Goal: Download file/media

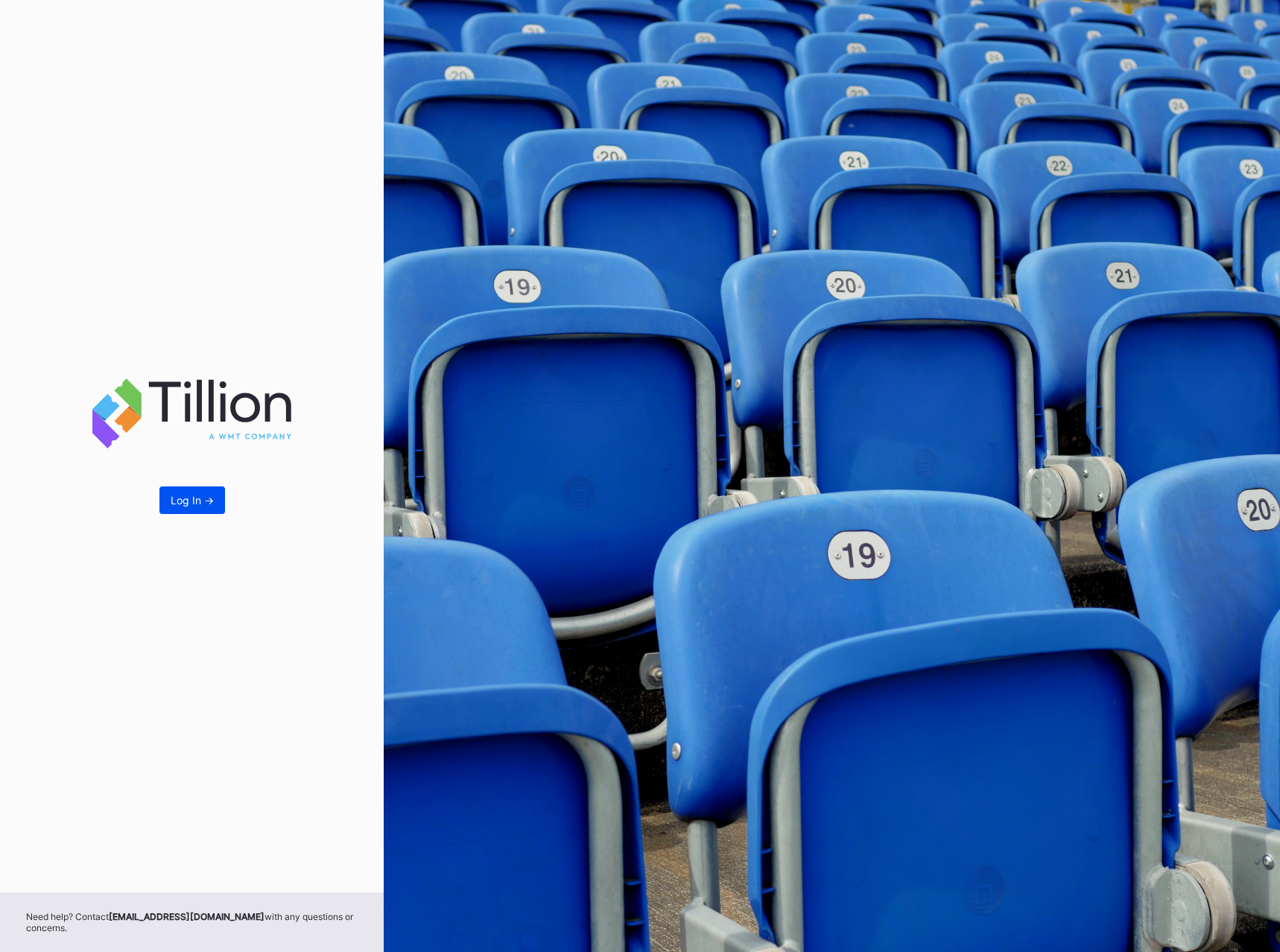
click at [203, 495] on div "Log In ->" at bounding box center [192, 501] width 43 height 13
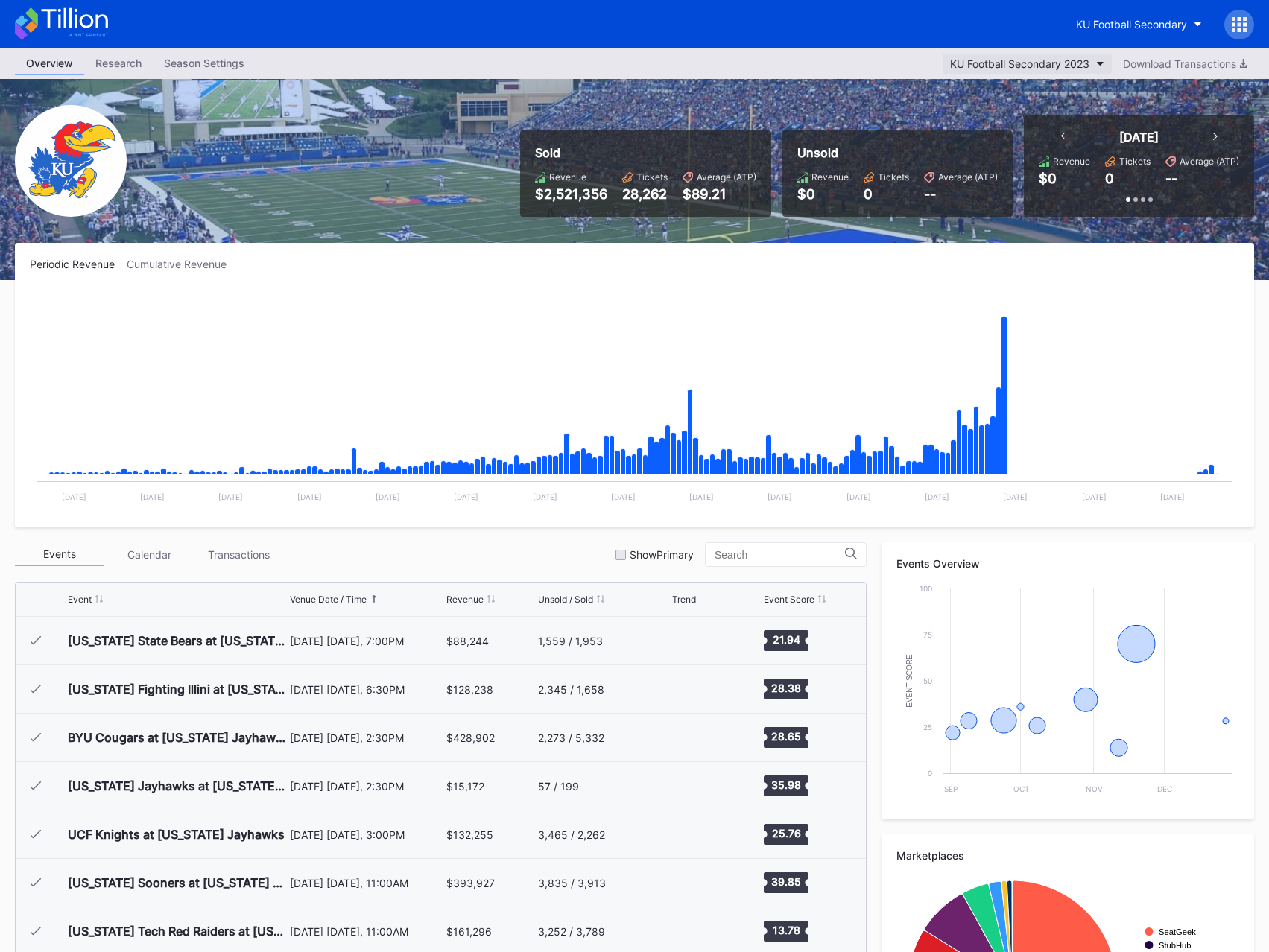
click at [1062, 69] on div "KU Football Secondary 2023" at bounding box center [1020, 64] width 140 height 13
click at [1151, 22] on div "KU Football Secondary" at bounding box center [1132, 24] width 111 height 13
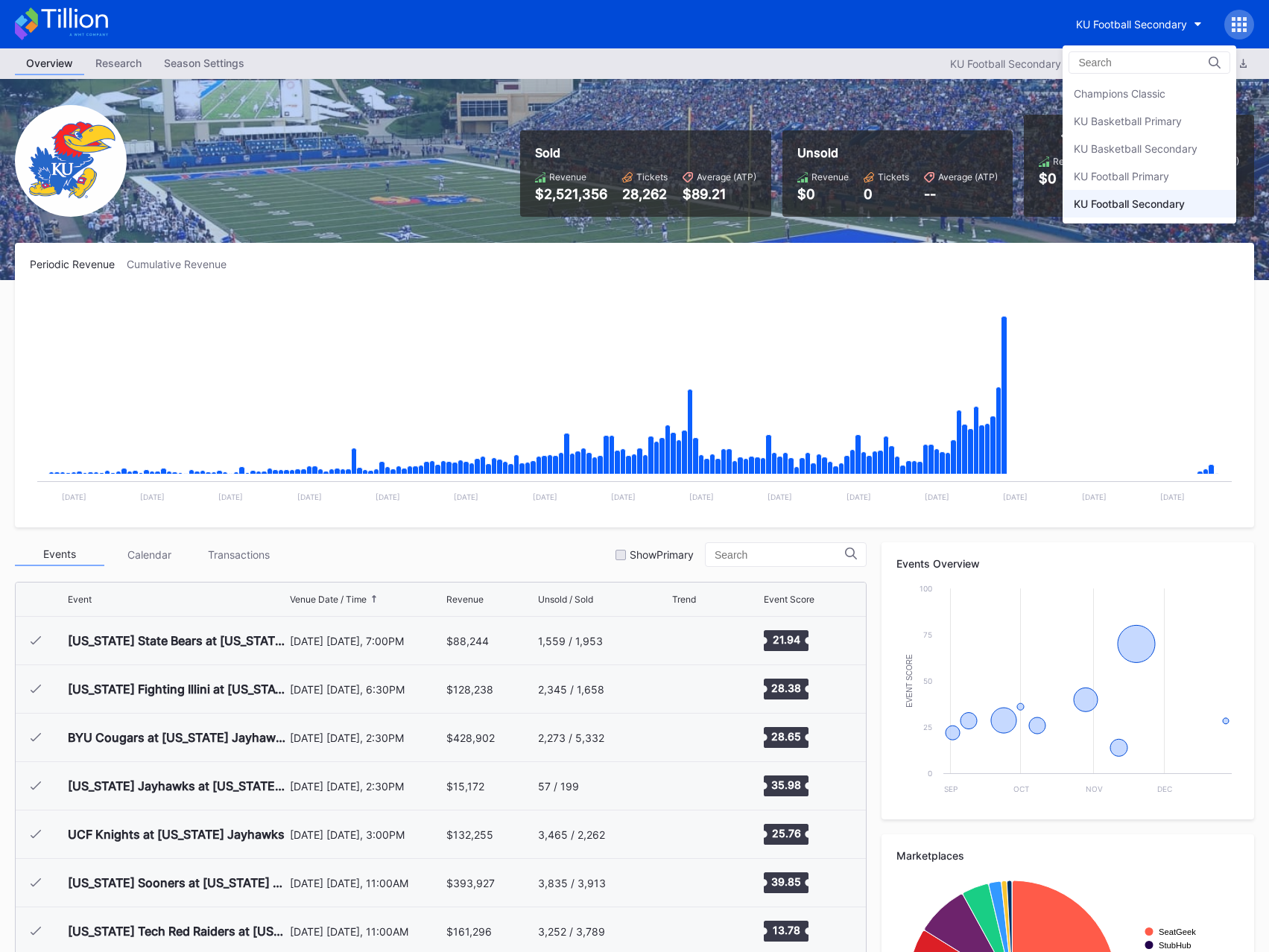
click at [1119, 145] on div "KU Basketball Secondary" at bounding box center [1136, 149] width 124 height 13
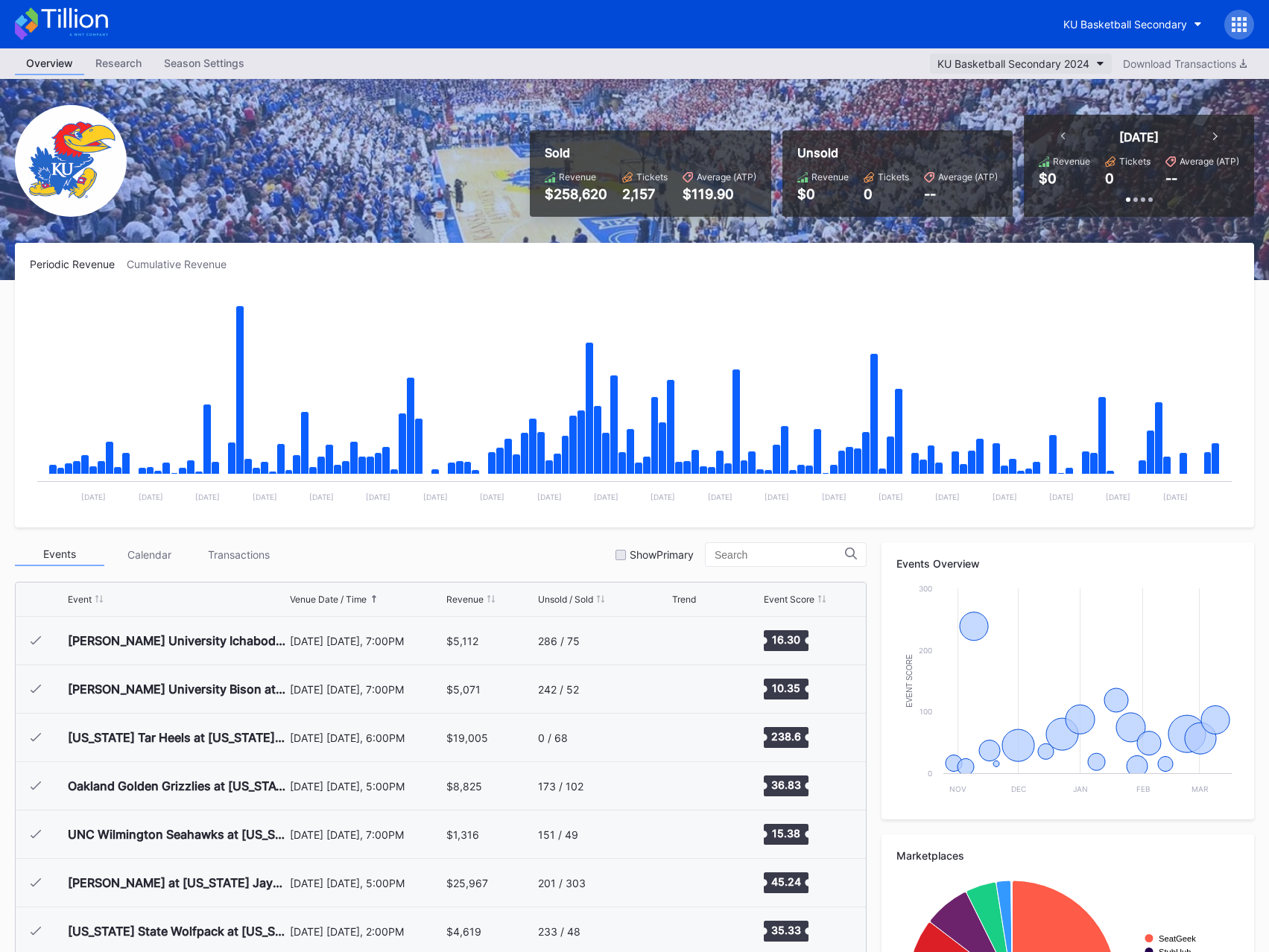
click at [1027, 63] on div "KU Basketball Secondary 2024" at bounding box center [1014, 64] width 152 height 13
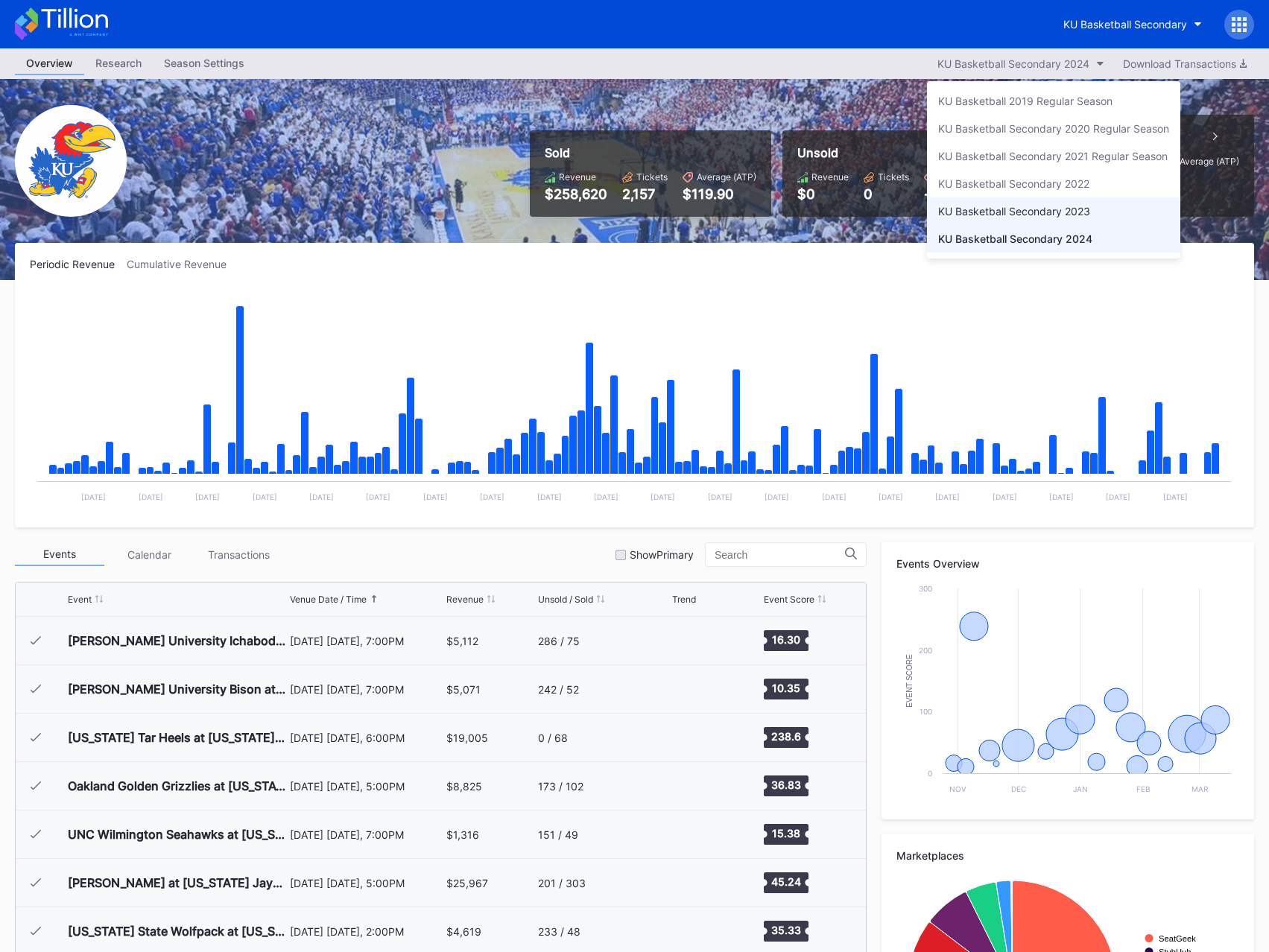
click at [1032, 209] on div "KU Basketball Secondary 2023" at bounding box center [1014, 211] width 152 height 13
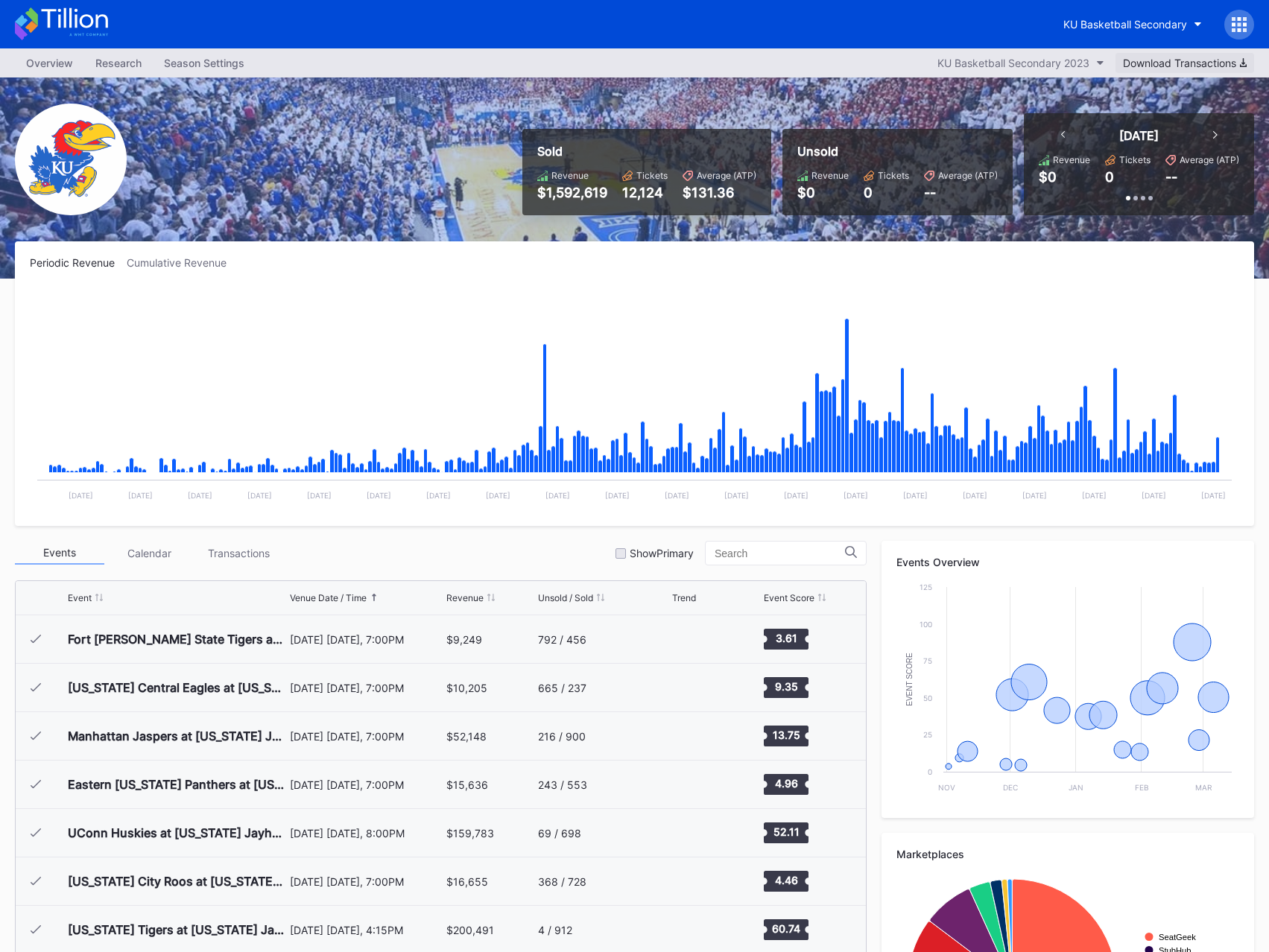
click at [1204, 67] on div "Download Transactions" at bounding box center [1186, 63] width 124 height 13
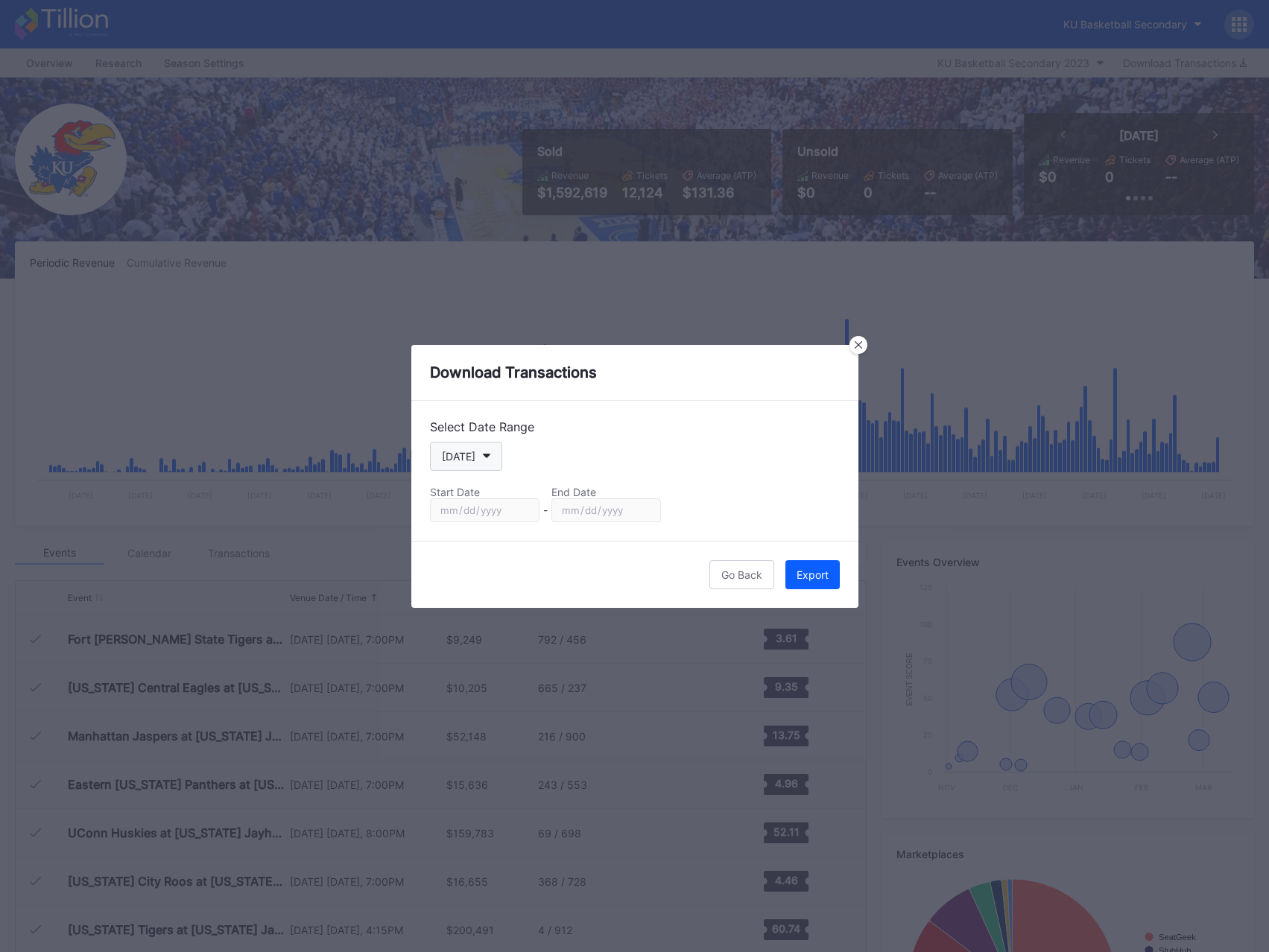
click at [483, 457] on icon "button" at bounding box center [487, 455] width 7 height 5
click at [469, 608] on div "Season" at bounding box center [459, 609] width 36 height 13
type input "[DATE]"
click at [816, 579] on div "Export" at bounding box center [813, 575] width 32 height 13
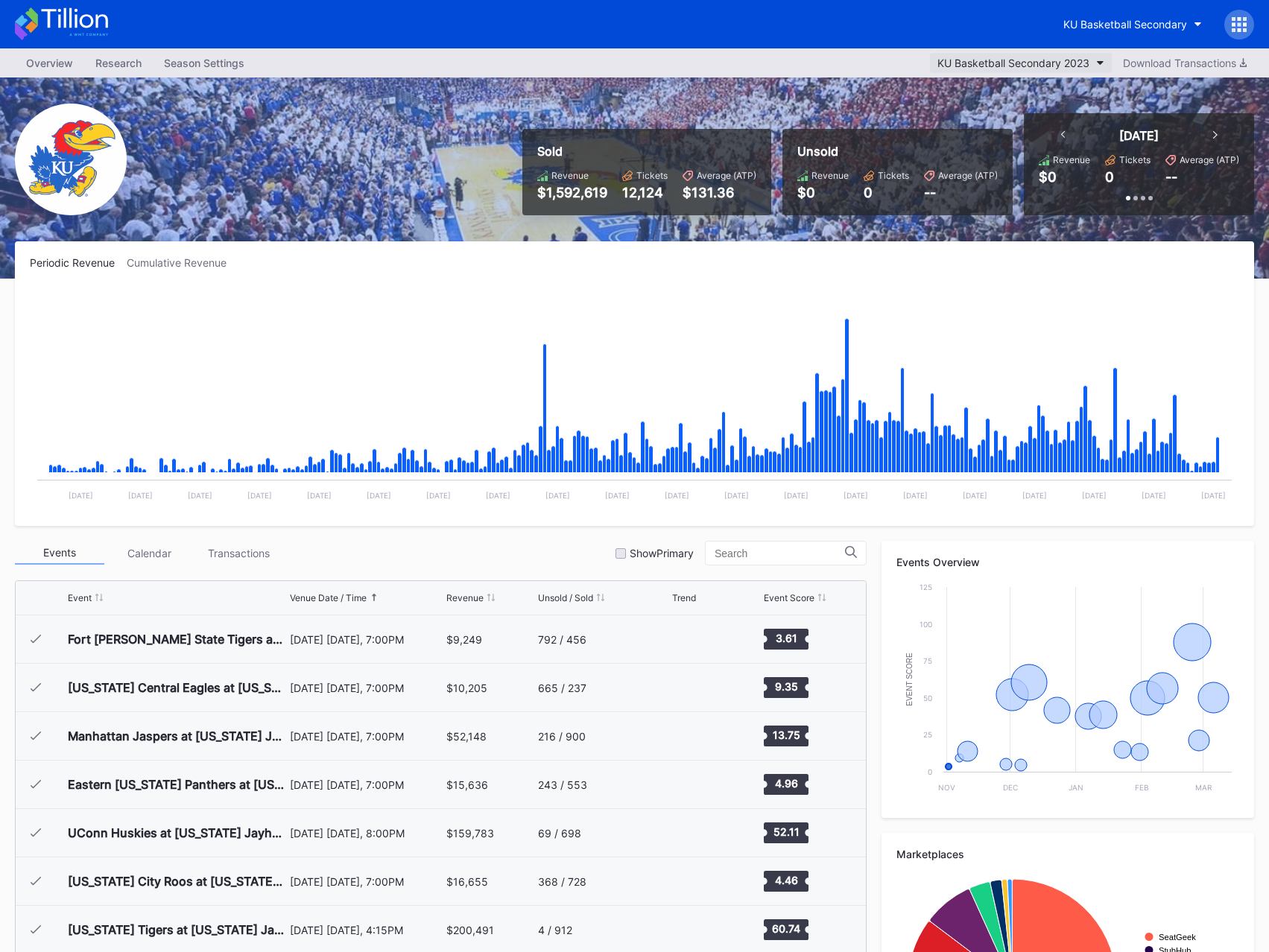
click at [1047, 60] on div "KU Basketball Secondary 2023" at bounding box center [1014, 63] width 152 height 13
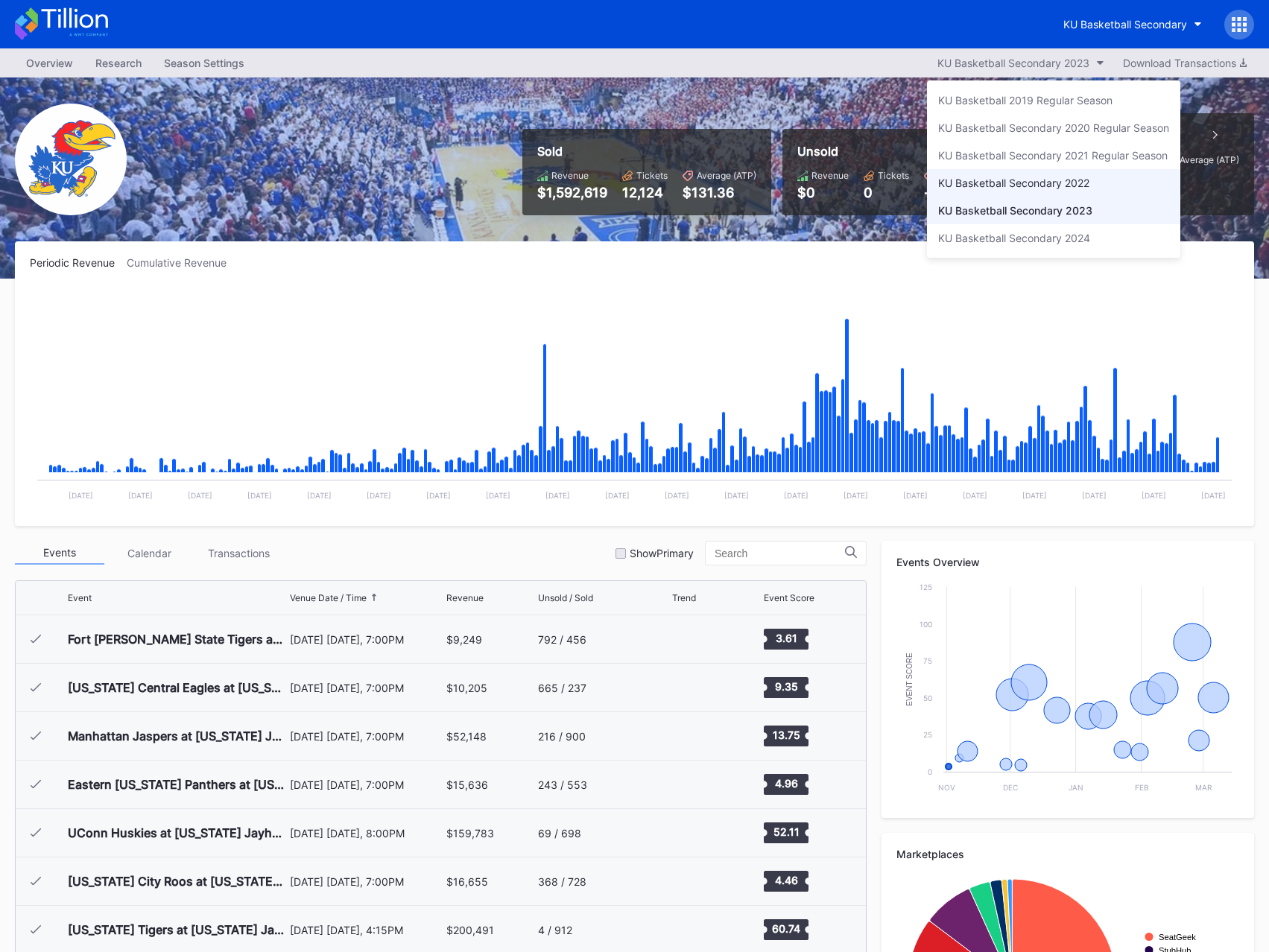
click at [1059, 180] on div "KU Basketball Secondary 2022" at bounding box center [1014, 183] width 151 height 13
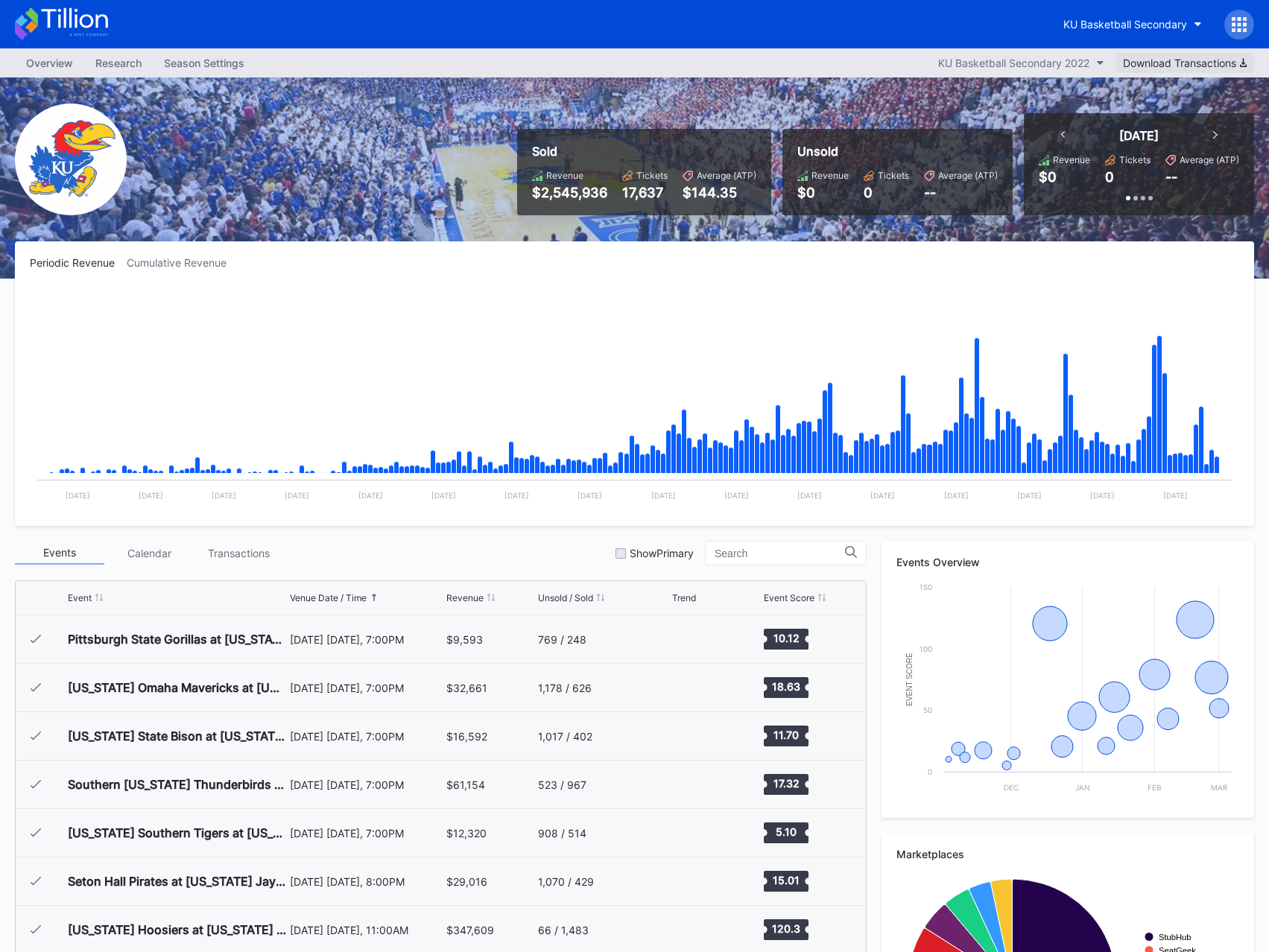
click at [1184, 63] on div "Download Transactions" at bounding box center [1186, 63] width 124 height 13
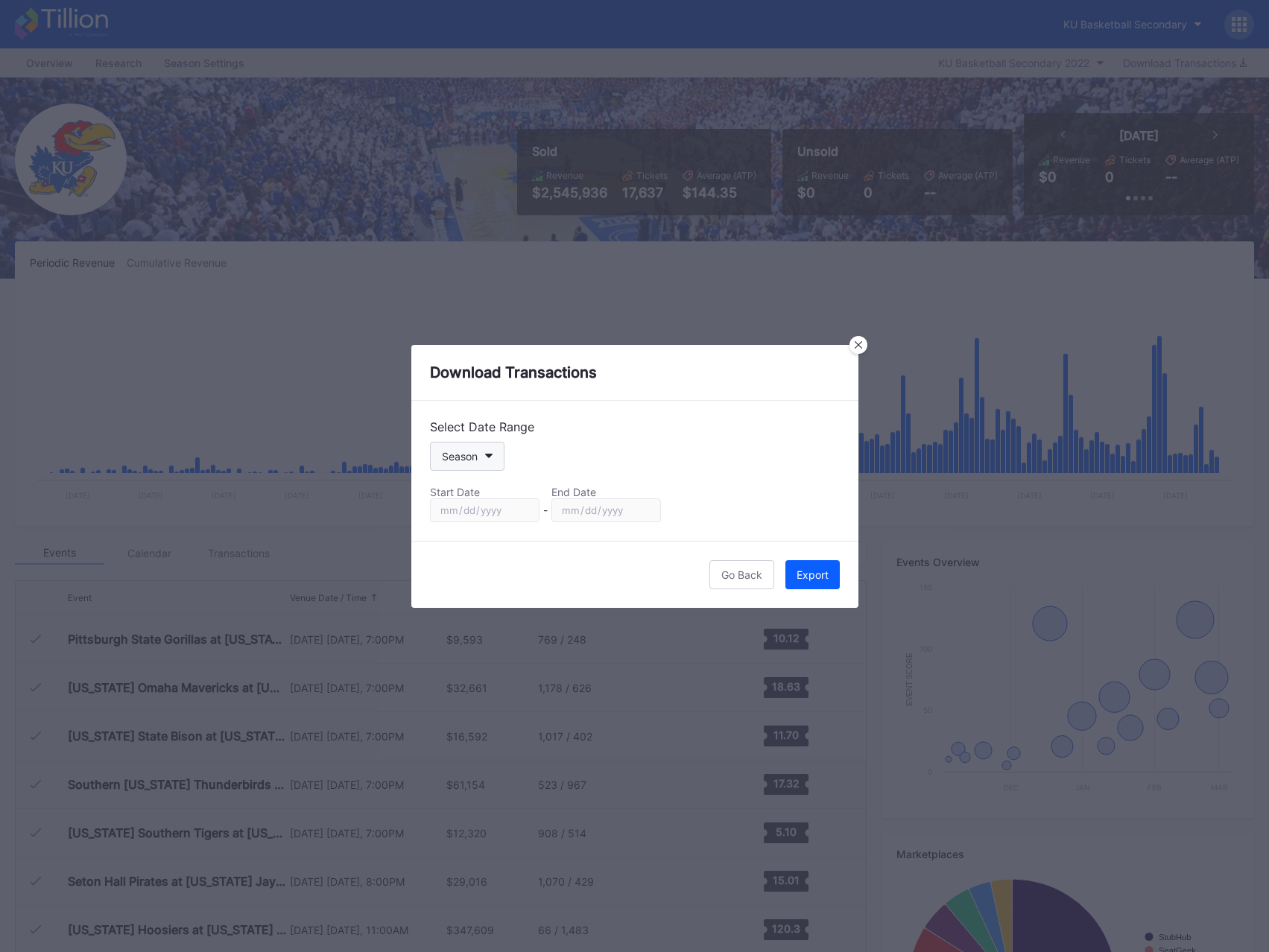
click at [473, 451] on div "Season" at bounding box center [460, 456] width 36 height 13
click at [810, 575] on div "Export" at bounding box center [813, 575] width 32 height 13
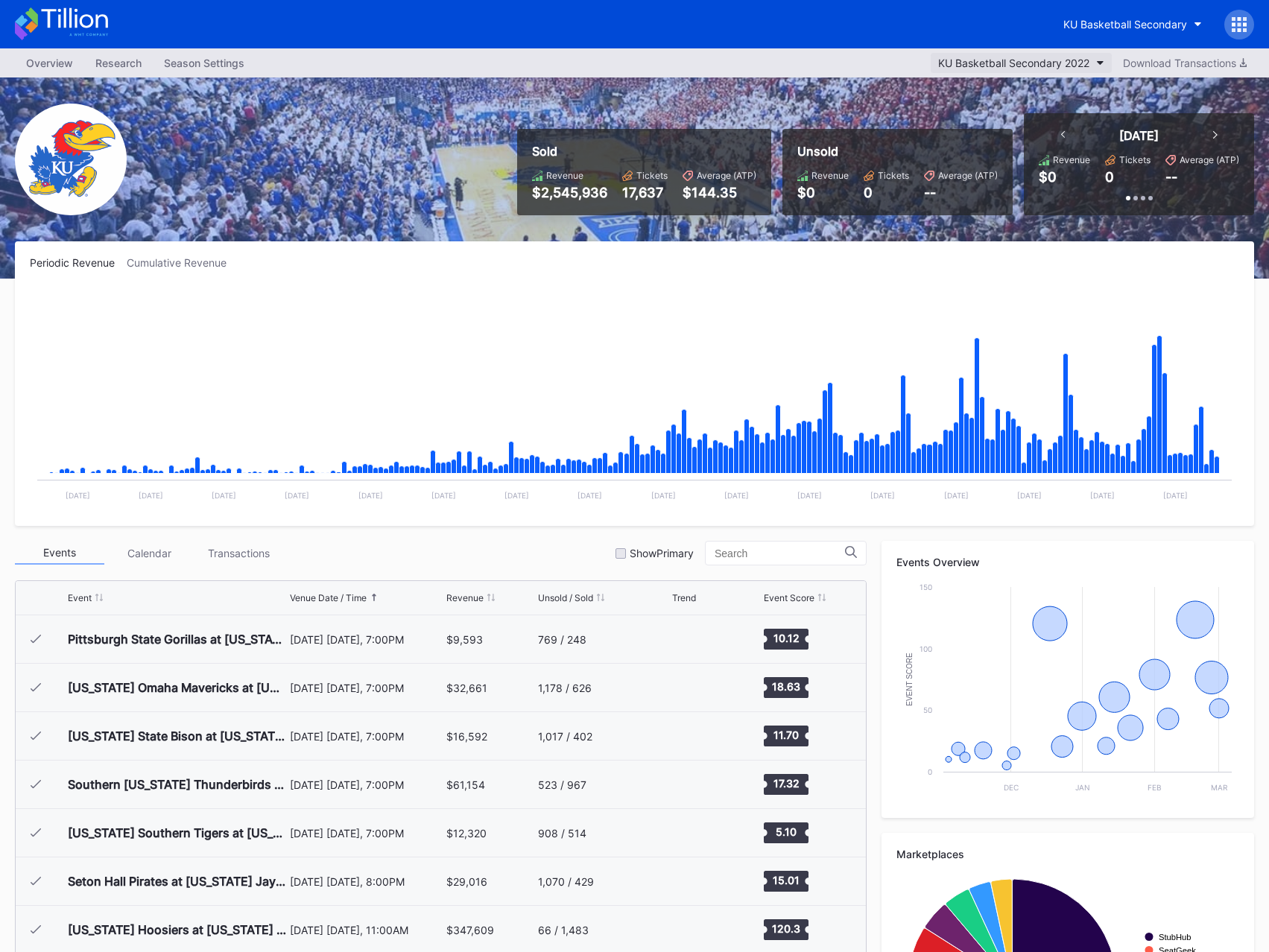
click at [1039, 63] on div "KU Basketball Secondary 2022" at bounding box center [1014, 63] width 151 height 13
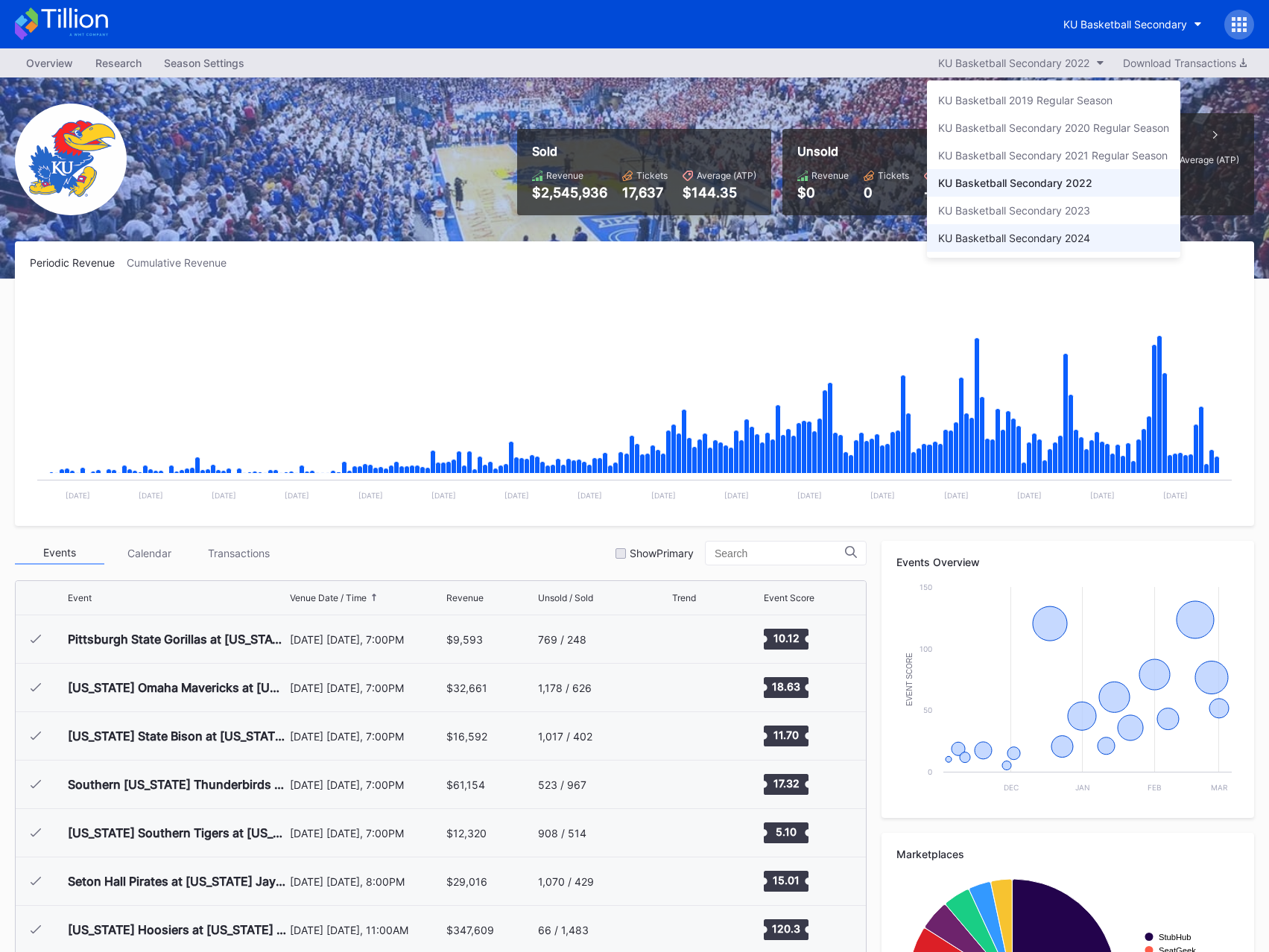
click at [1050, 238] on div "KU Basketball Secondary 2024" at bounding box center [1014, 238] width 152 height 13
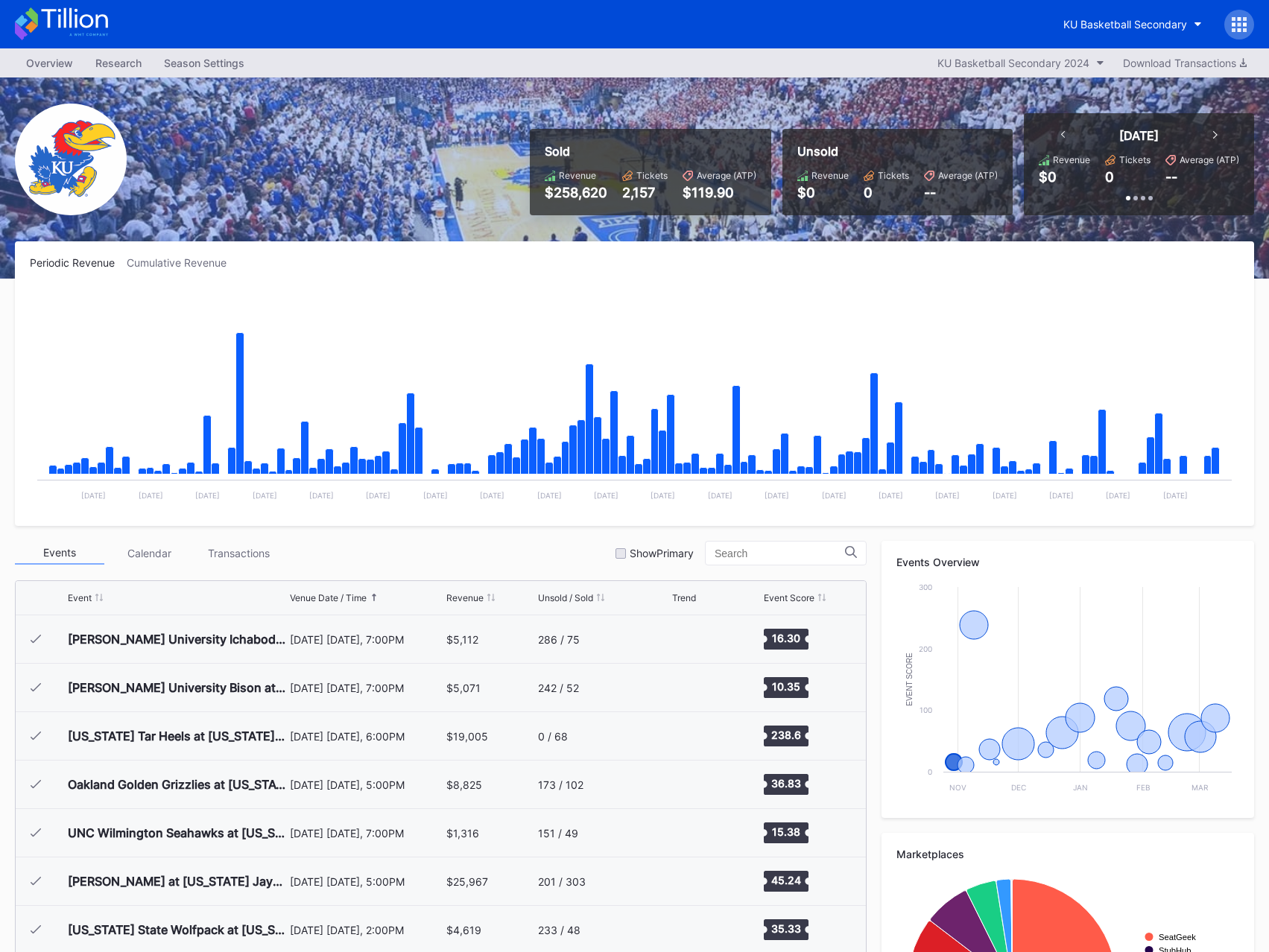
click at [1131, 52] on div "Overview Research Season Settings KU Basketball Secondary 2024 Download Transac…" at bounding box center [634, 62] width 1269 height 29
click at [1138, 70] on button "Download Transactions" at bounding box center [1186, 63] width 139 height 20
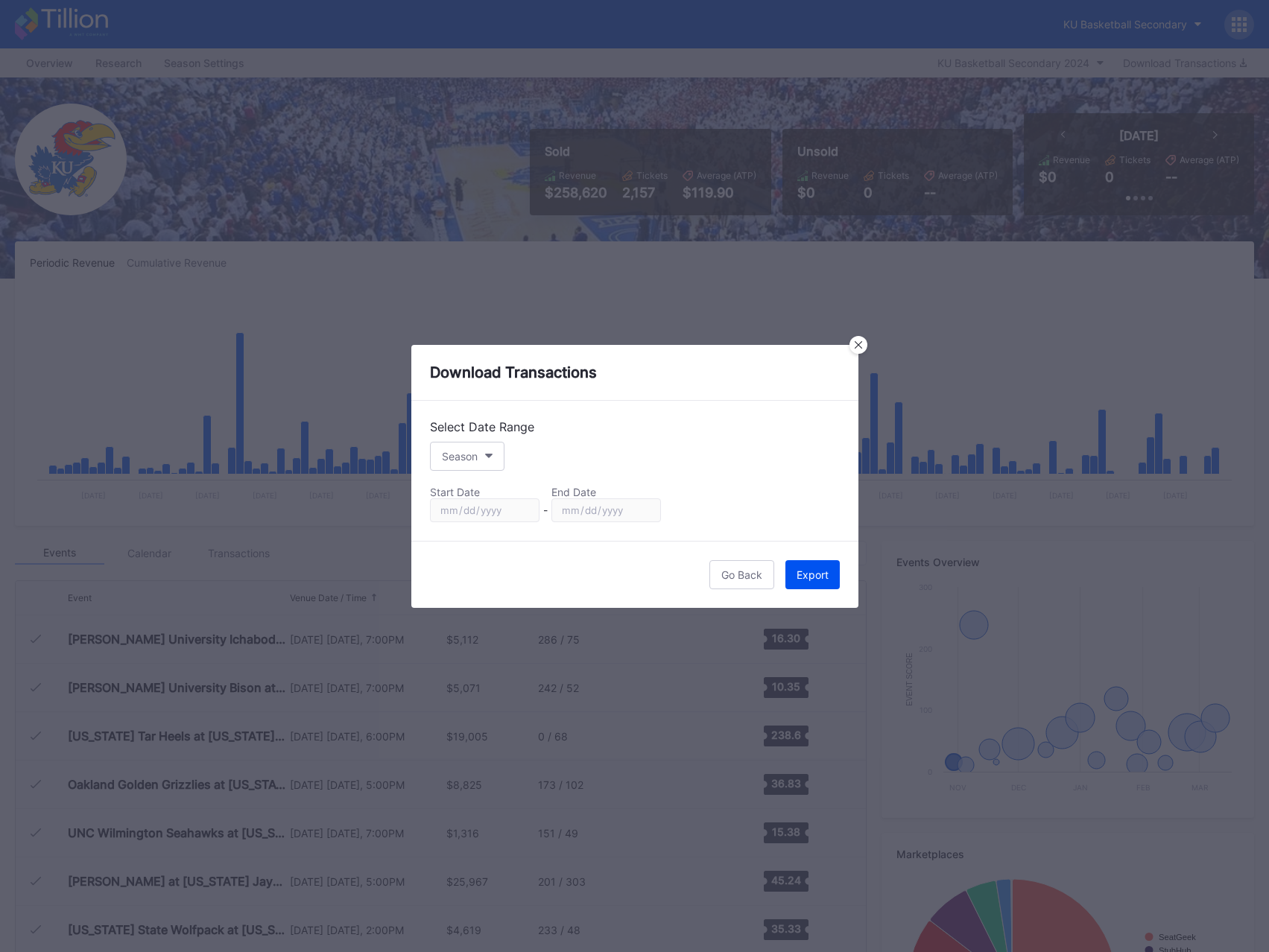
click at [809, 575] on div "Export" at bounding box center [813, 575] width 32 height 13
